Goal: Navigation & Orientation: Find specific page/section

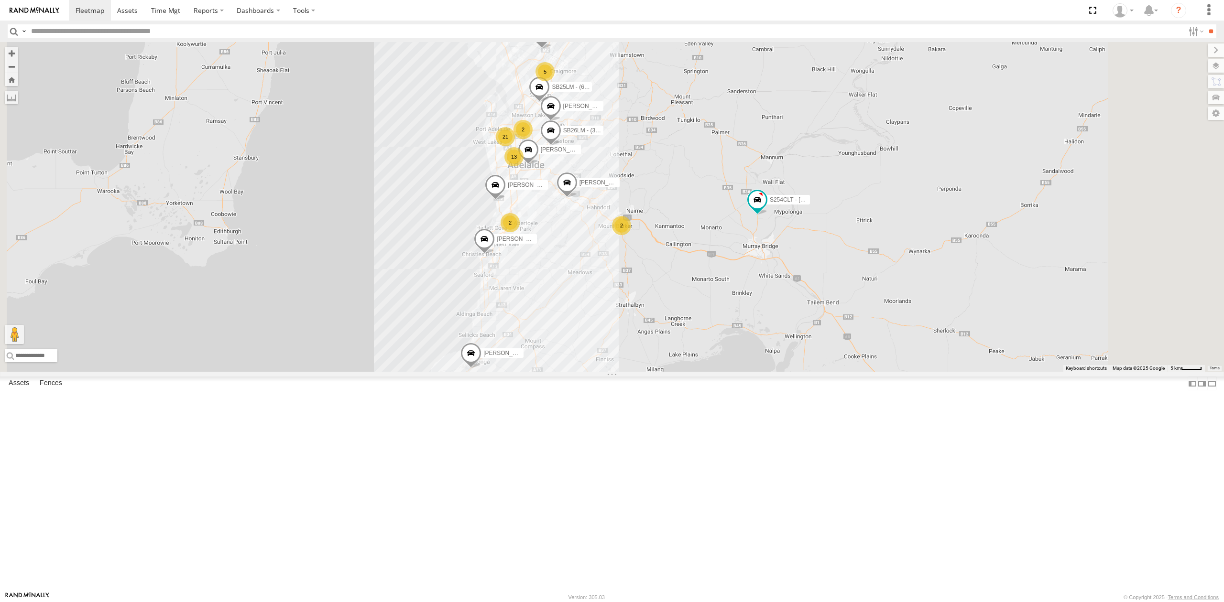
click at [0, 0] on div "All Assets" at bounding box center [0, 0] width 0 height 0
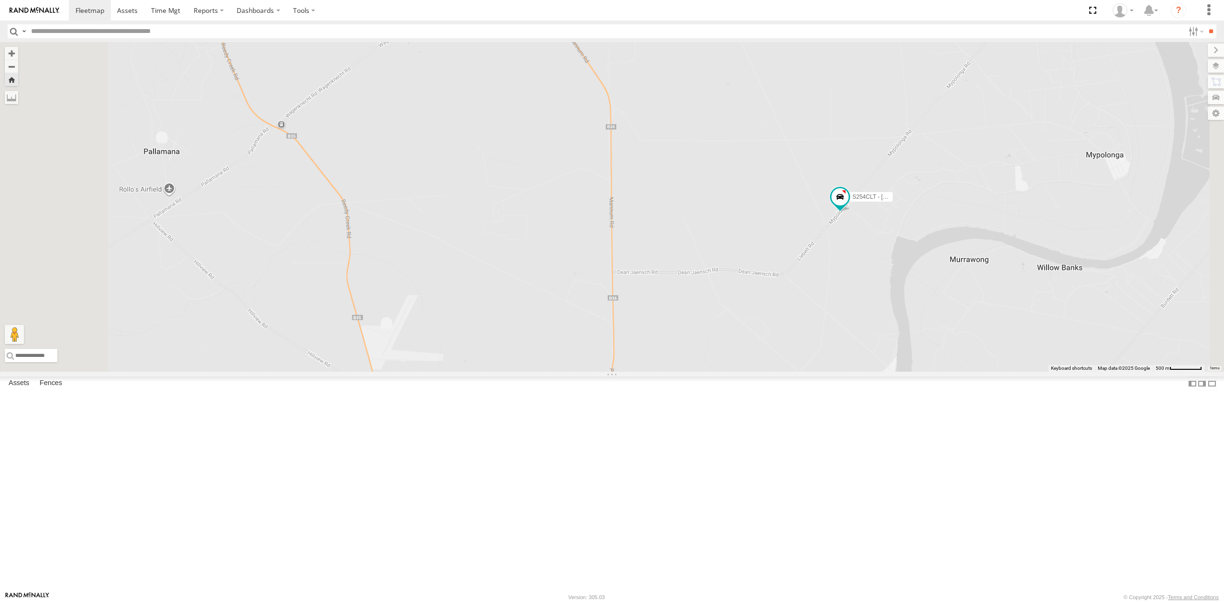
click at [0, 0] on div "SB25LM - (6P HINO) R6 All Assets" at bounding box center [0, 0] width 0 height 0
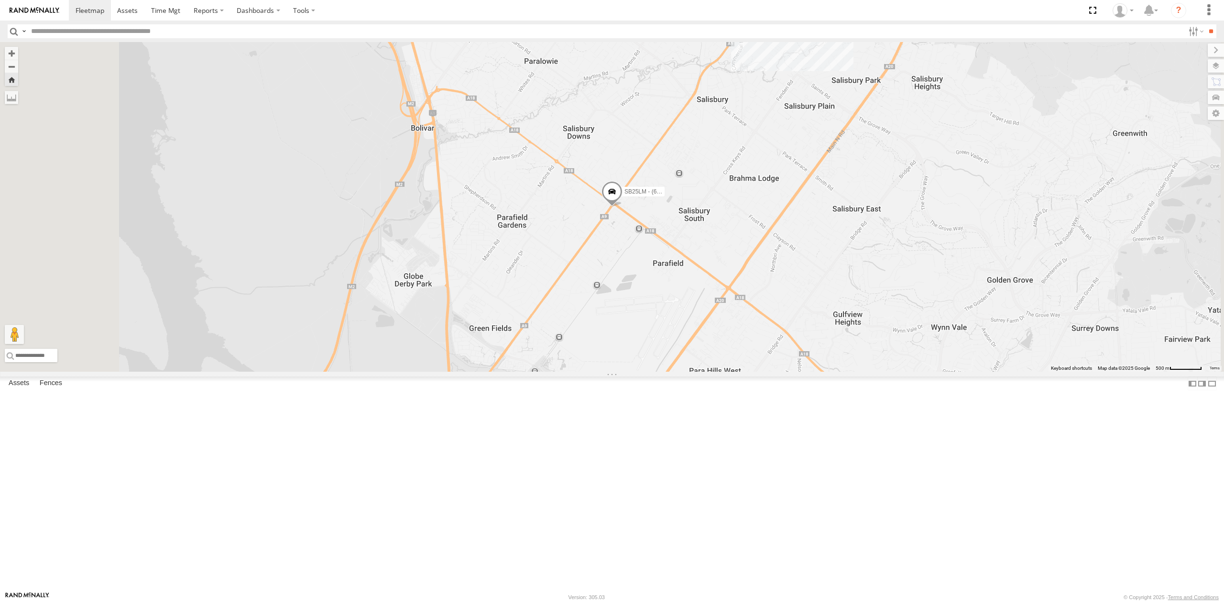
click at [0, 0] on div "All Assets" at bounding box center [0, 0] width 0 height 0
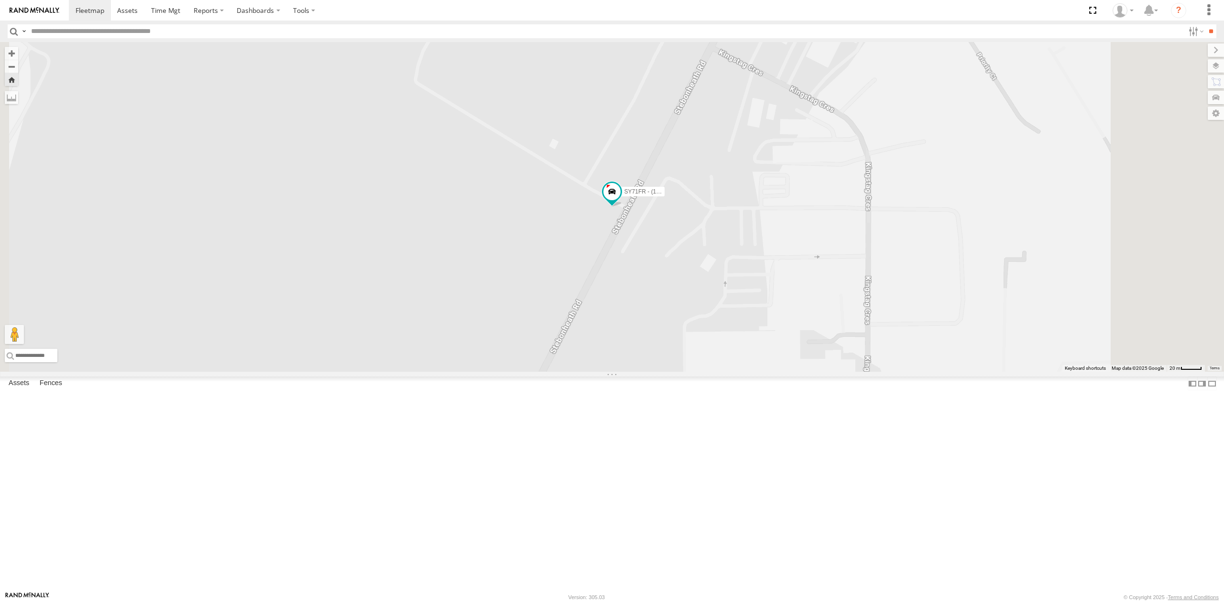
click at [0, 0] on div "All Assets" at bounding box center [0, 0] width 0 height 0
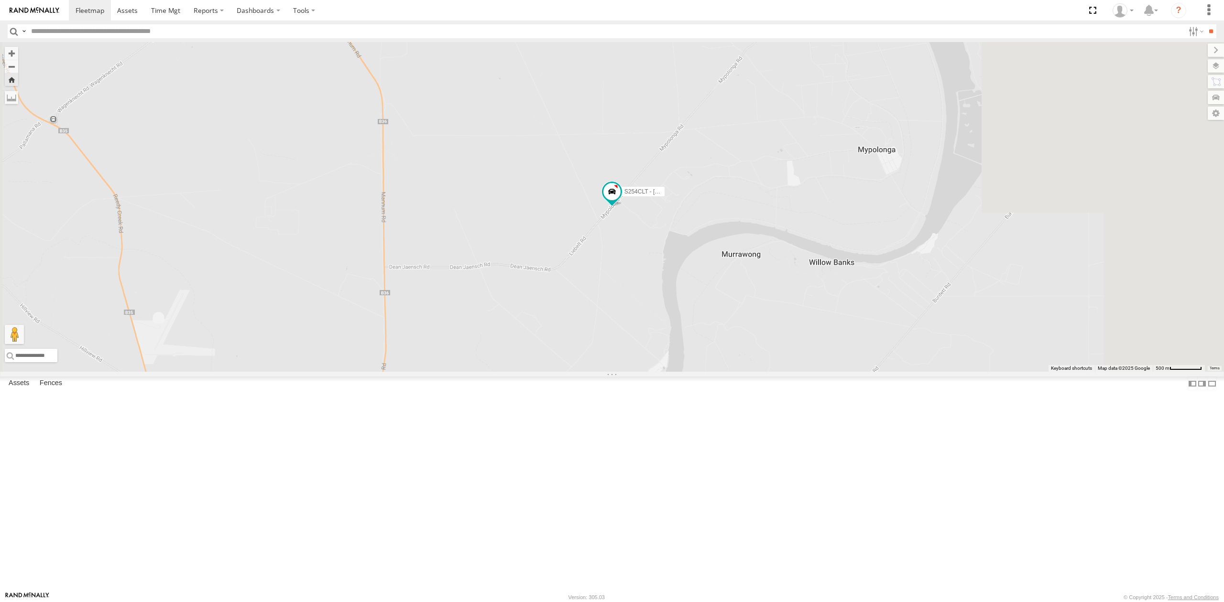
click at [0, 0] on div "SY71FR - (16P TRAILER) PM1 All Assets" at bounding box center [0, 0] width 0 height 0
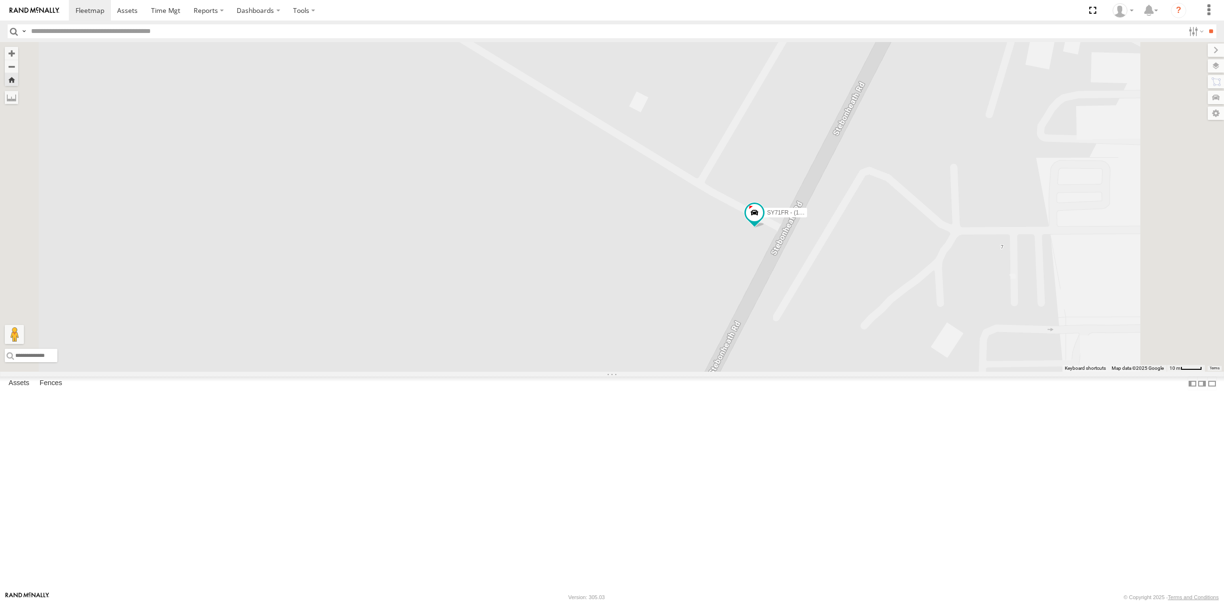
click at [0, 0] on div "All Assets" at bounding box center [0, 0] width 0 height 0
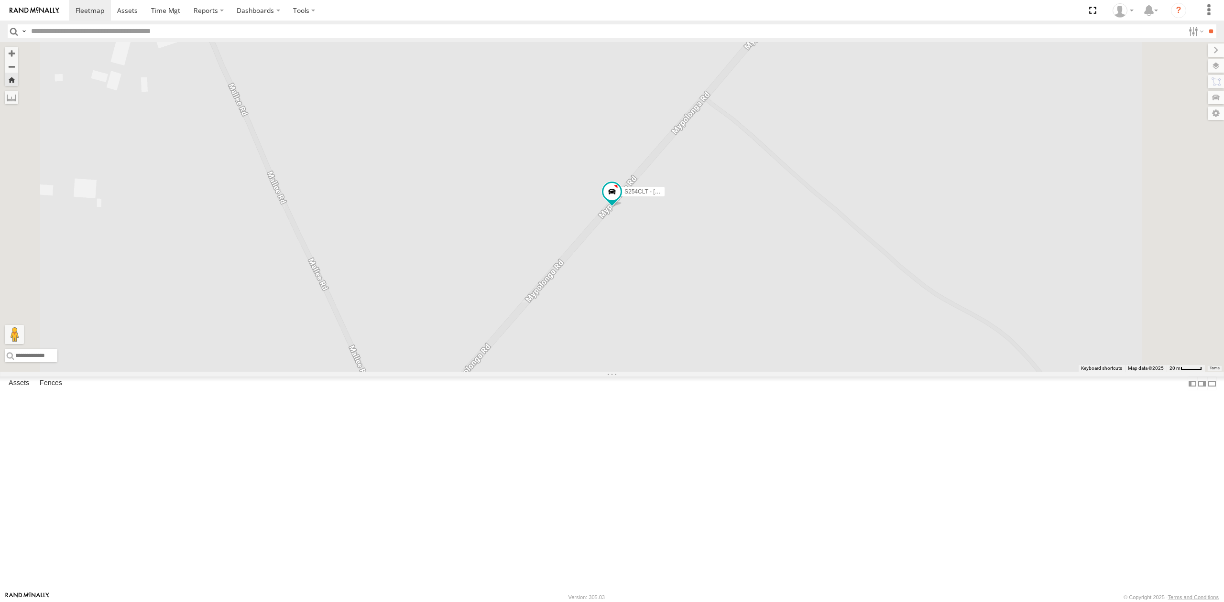
click at [0, 0] on div "SY71FR - (16P TRAILER) PM1 All Assets" at bounding box center [0, 0] width 0 height 0
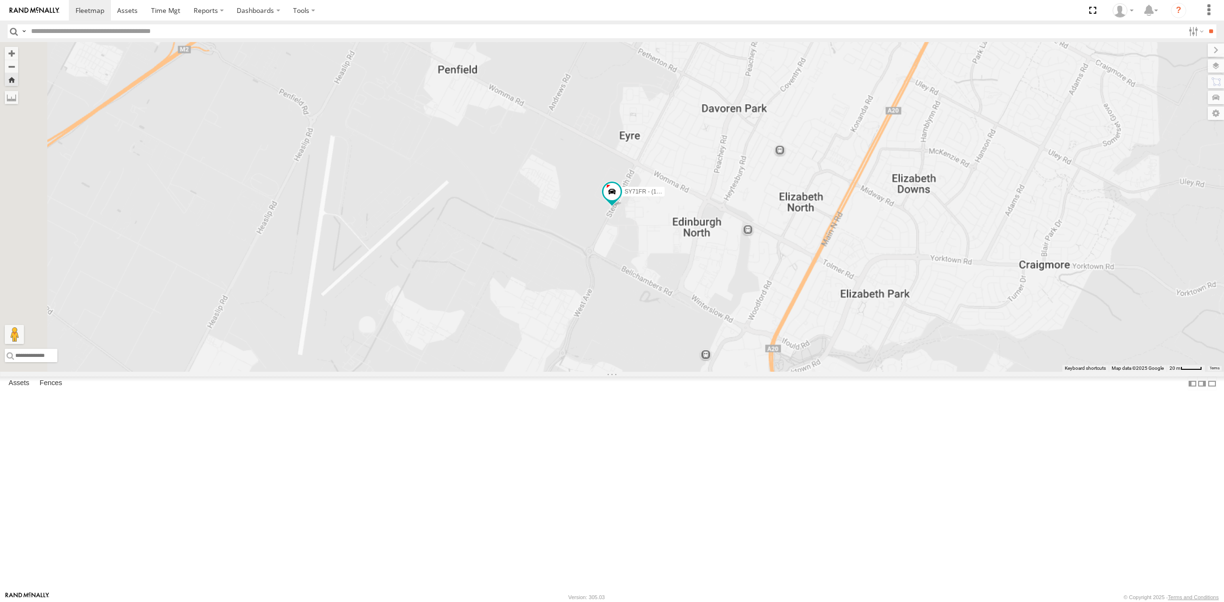
click at [0, 0] on div "SB25LM - (6P HINO) R6" at bounding box center [0, 0] width 0 height 0
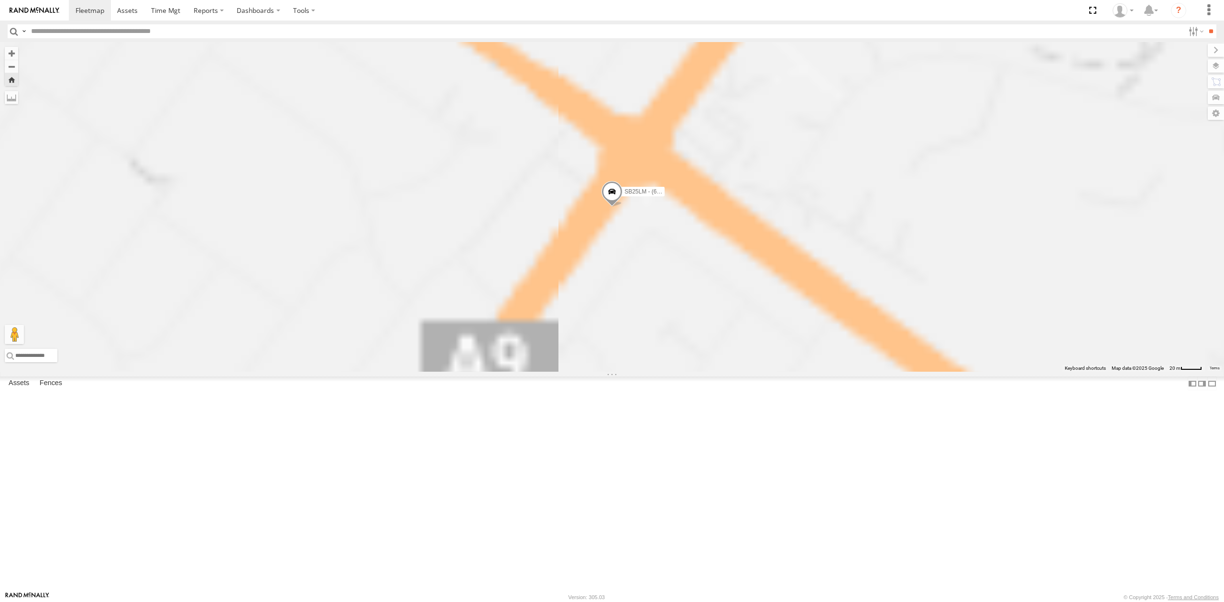
click at [0, 0] on div "S348CAH - [PERSON_NAME]" at bounding box center [0, 0] width 0 height 0
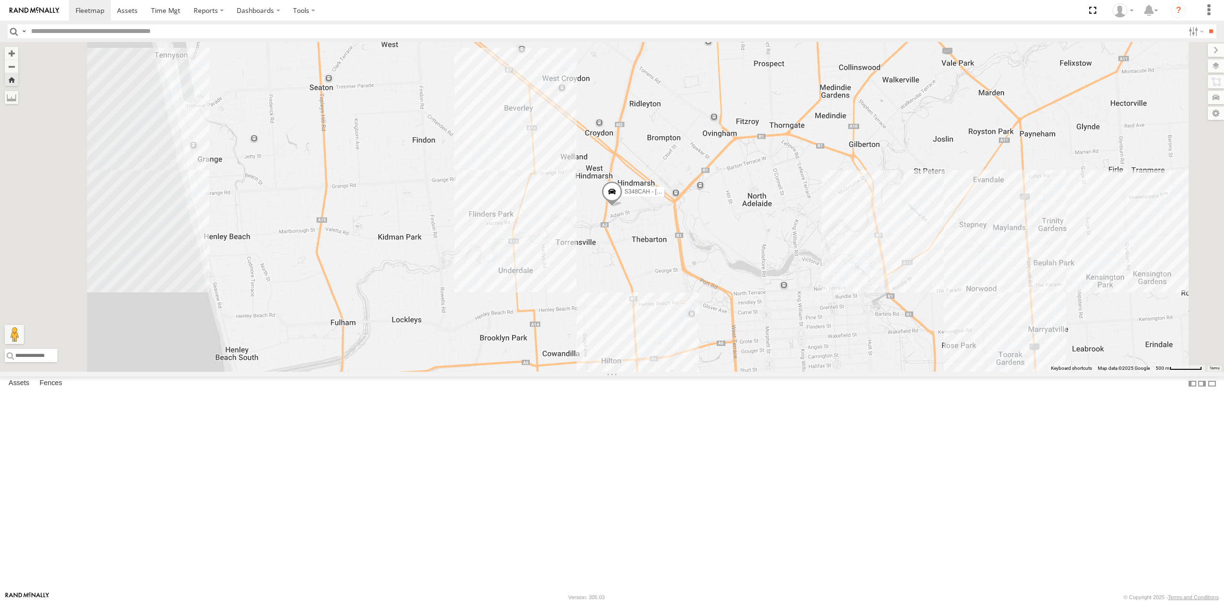
click at [0, 0] on div "S678CGD - Fridge It Sprinter All Assets" at bounding box center [0, 0] width 0 height 0
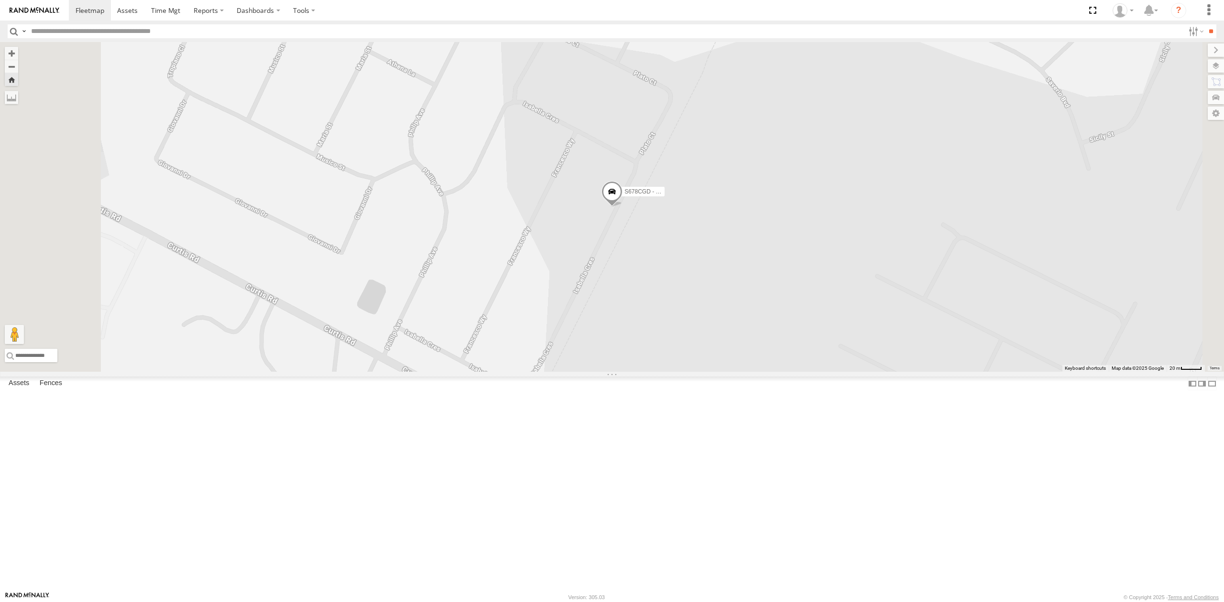
click at [0, 0] on div "SB25LM - (6P HINO) R6" at bounding box center [0, 0] width 0 height 0
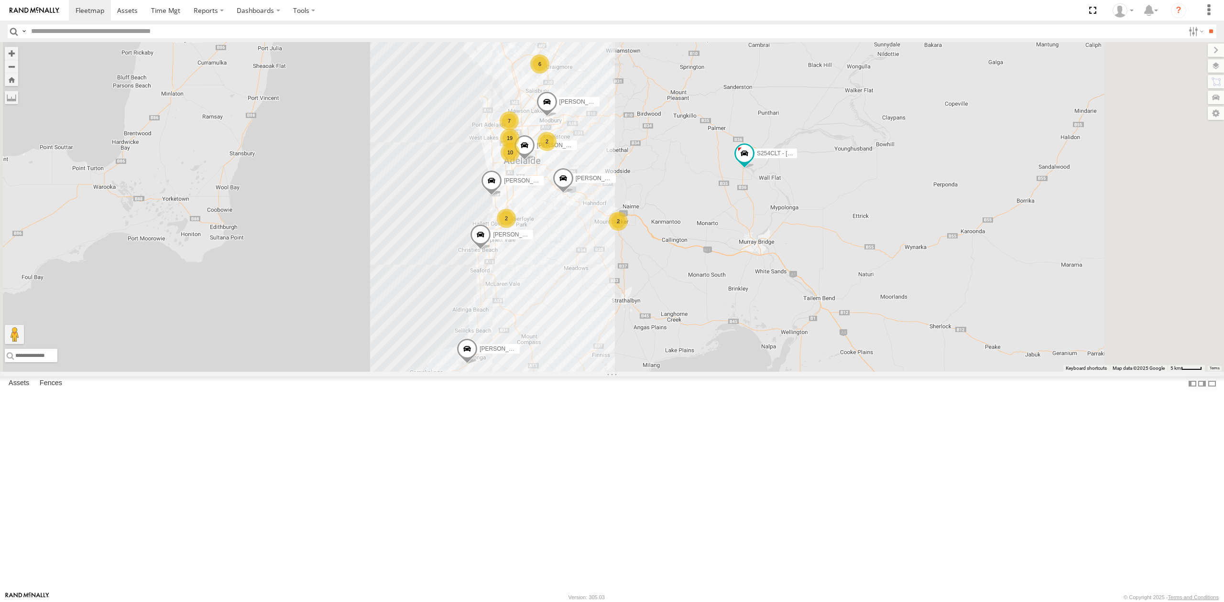
click at [0, 0] on div "S254CLT - [PERSON_NAME]" at bounding box center [0, 0] width 0 height 0
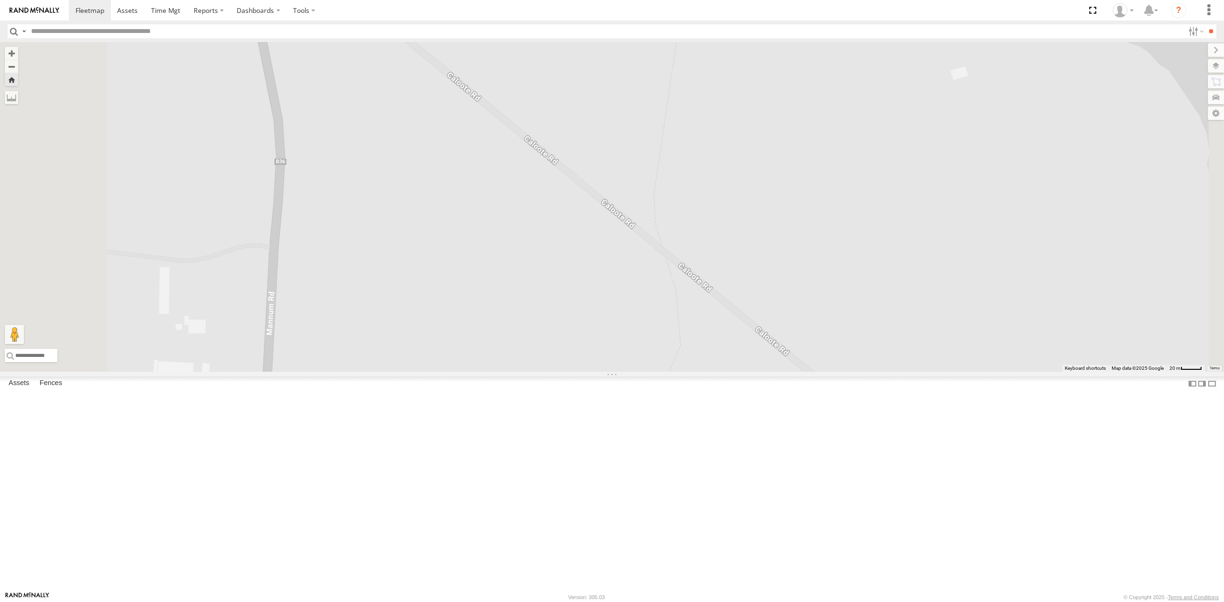
click at [0, 0] on div "SY71FR - (16P TRAILER) PM1" at bounding box center [0, 0] width 0 height 0
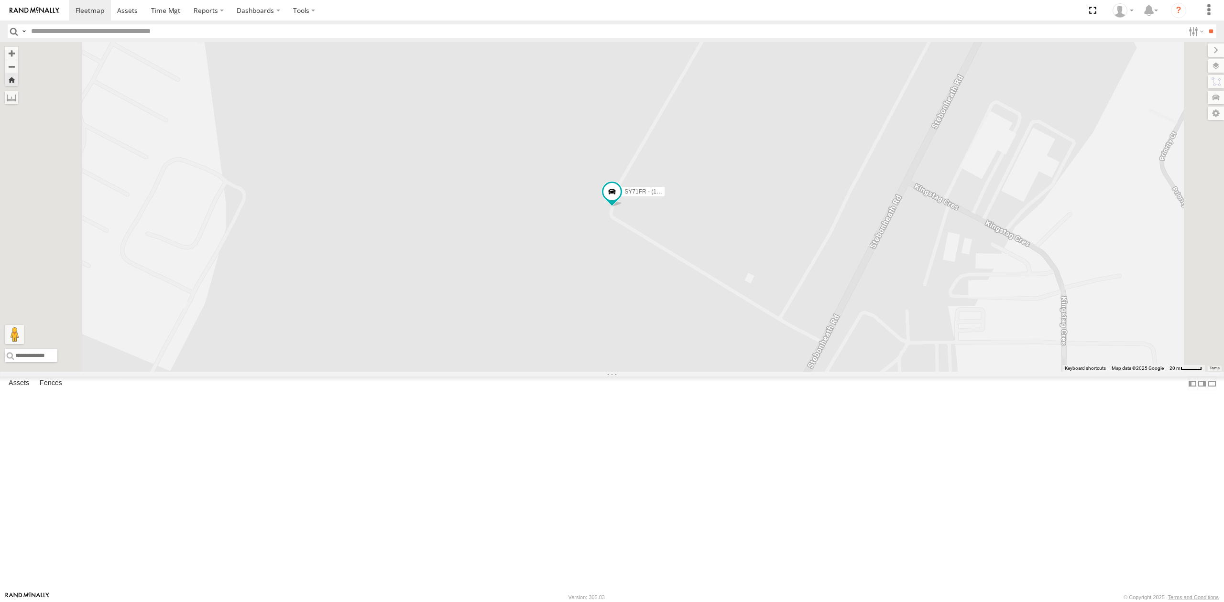
click at [0, 0] on div "S678CGD - Fridge It Sprinter" at bounding box center [0, 0] width 0 height 0
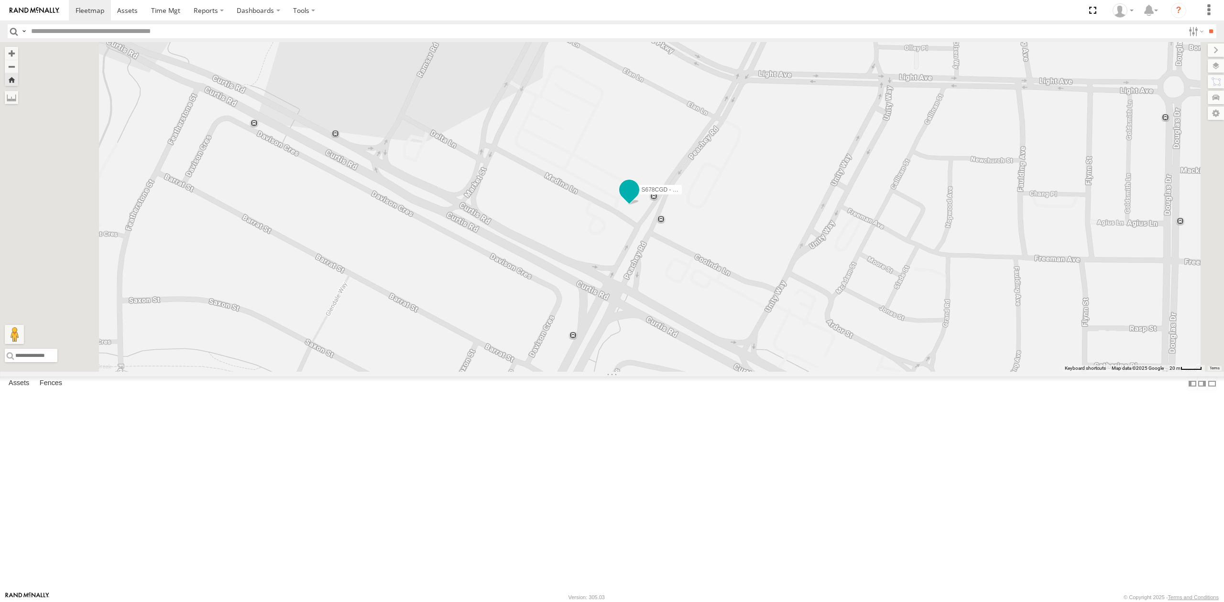
click at [638, 198] on span at bounding box center [629, 189] width 17 height 17
click at [633, 268] on div "S678CGD - Fridge It Sprinter S678CGD - Fridge It Sprinter All Assets Cooinda [P…" at bounding box center [612, 207] width 1224 height 330
